Goal: Find specific page/section: Find specific page/section

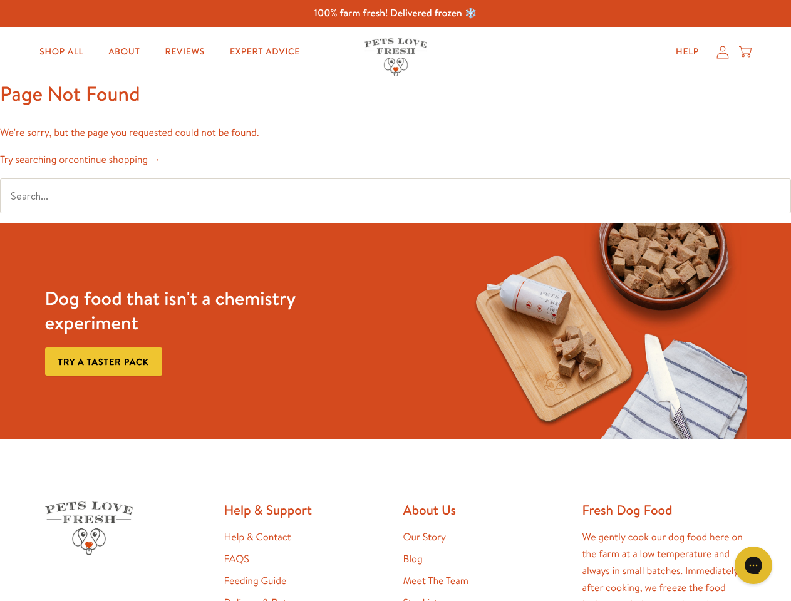
click at [395, 301] on div "Dog food that isn't a chemistry experiment Try a taster pack" at bounding box center [396, 331] width 712 height 216
click at [754, 566] on icon "Gorgias live chat" at bounding box center [753, 565] width 12 height 12
